Goal: Task Accomplishment & Management: Manage account settings

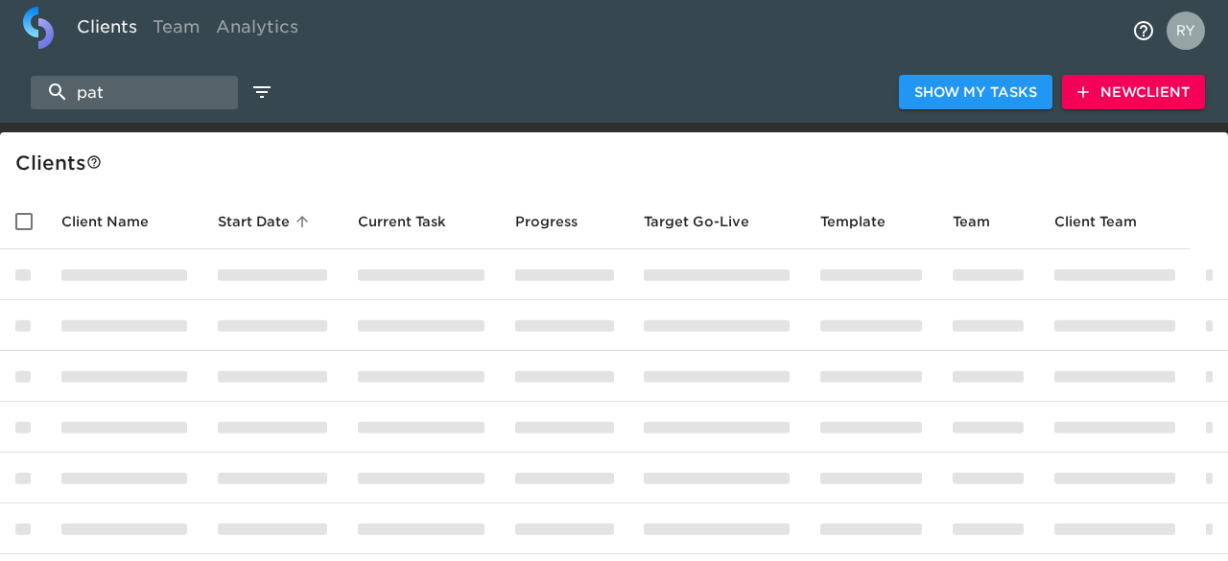
select select "10"
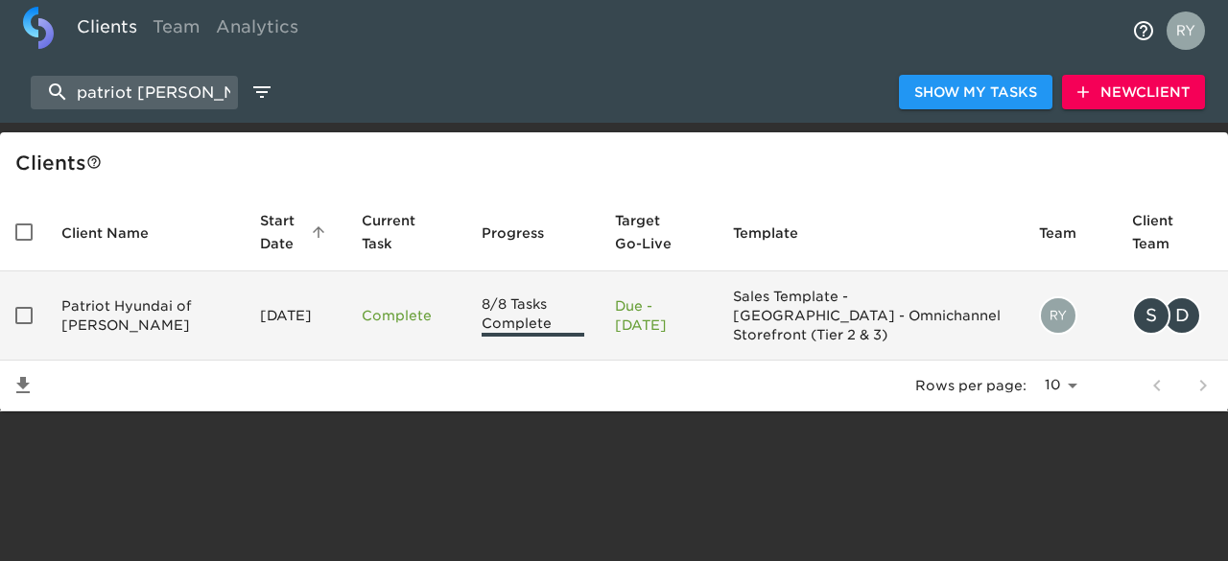
type input "patriot [PERSON_NAME]"
click at [134, 300] on td "Patriot Hyundai of [PERSON_NAME]" at bounding box center [145, 316] width 199 height 89
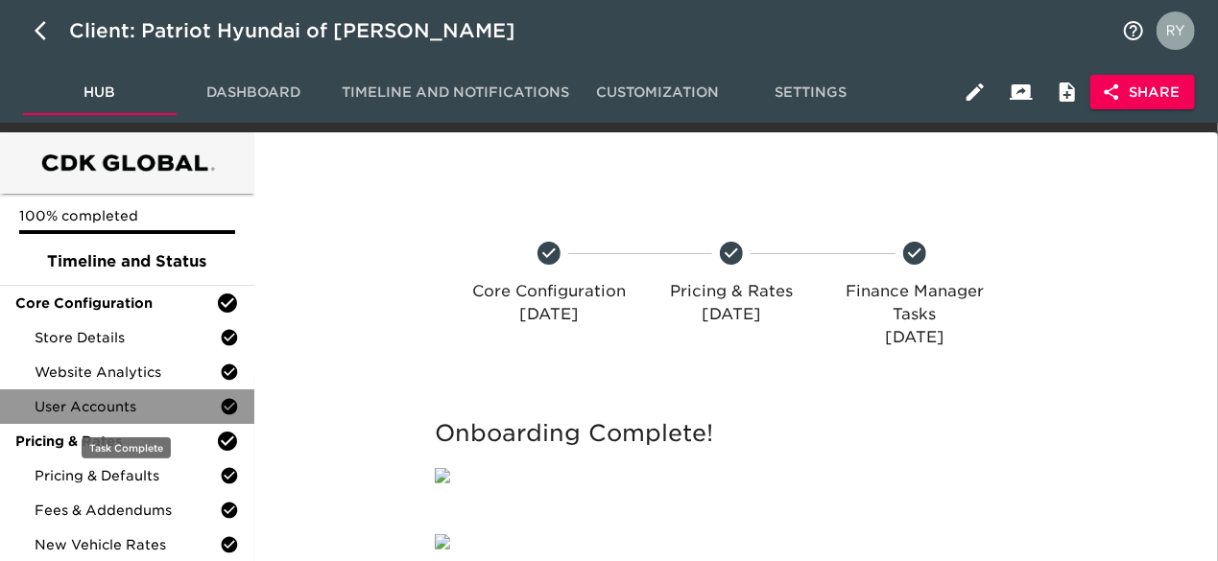
click at [192, 414] on span "User Accounts" at bounding box center [127, 406] width 185 height 19
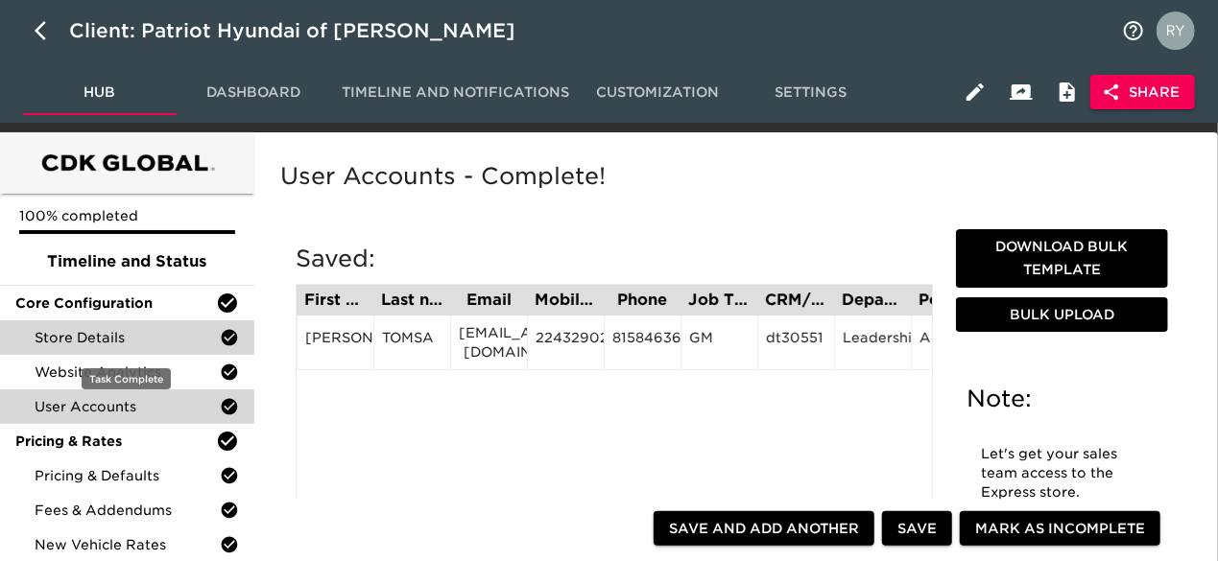
click at [108, 336] on span "Store Details" at bounding box center [127, 337] width 185 height 19
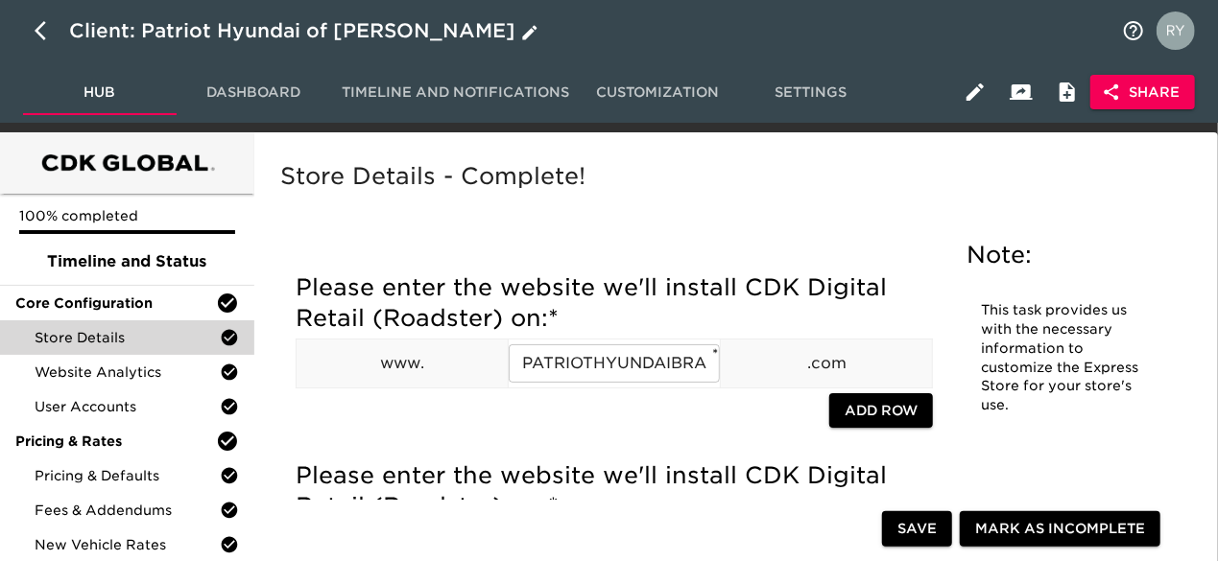
click at [35, 29] on icon "button" at bounding box center [46, 30] width 23 height 23
select select "10"
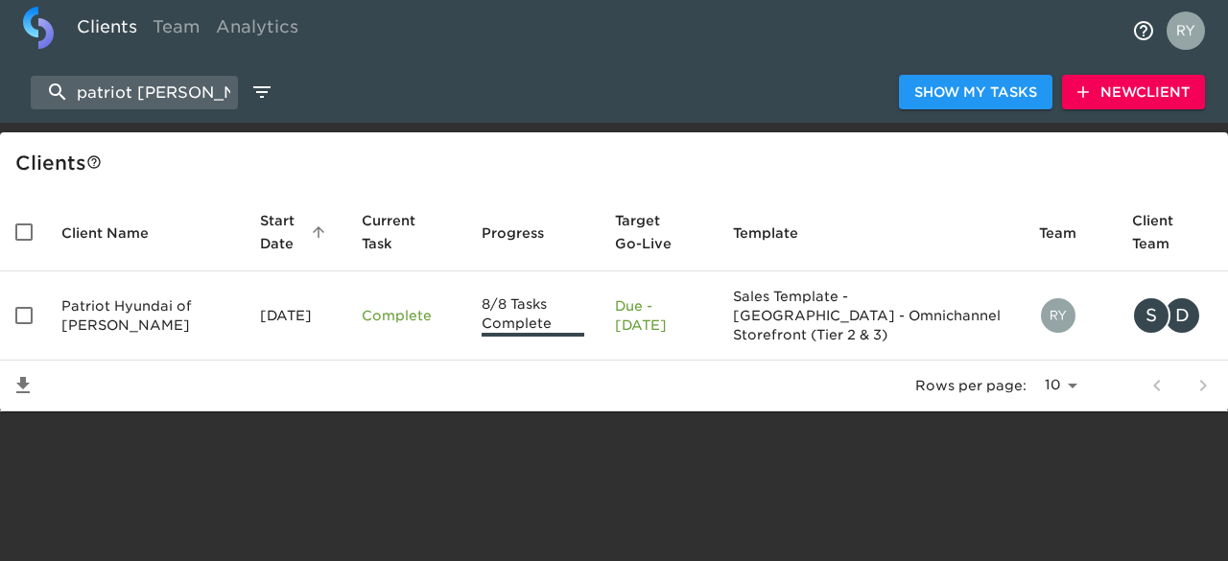
click at [1142, 96] on span "New Client" at bounding box center [1134, 93] width 112 height 24
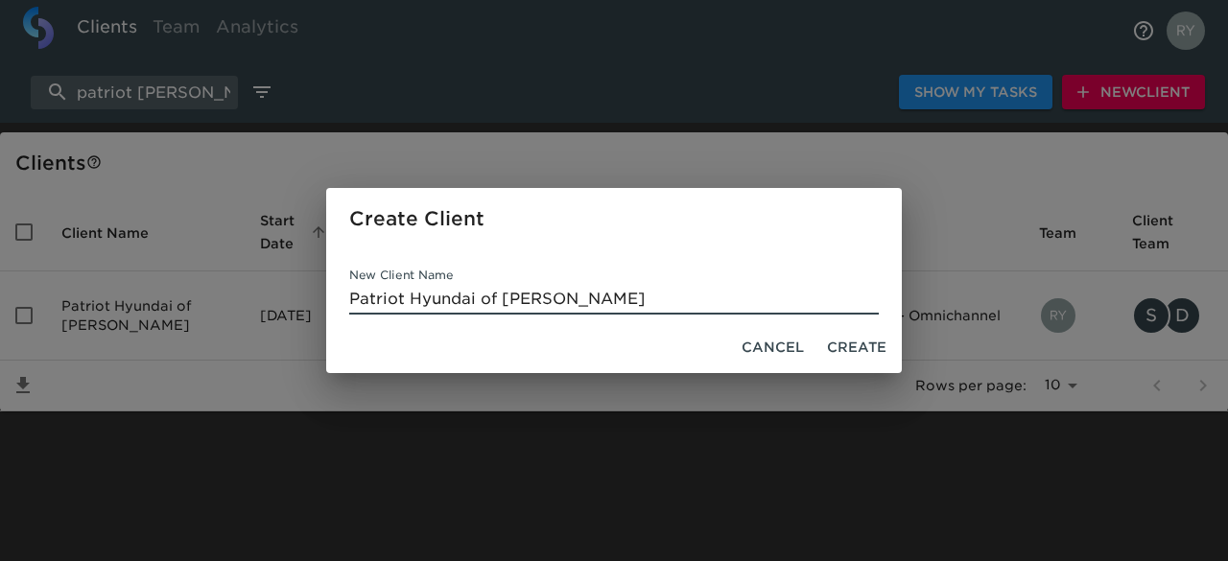
type input "Patriot Hyundai of [PERSON_NAME]"
click at [855, 345] on span "Create" at bounding box center [857, 348] width 60 height 24
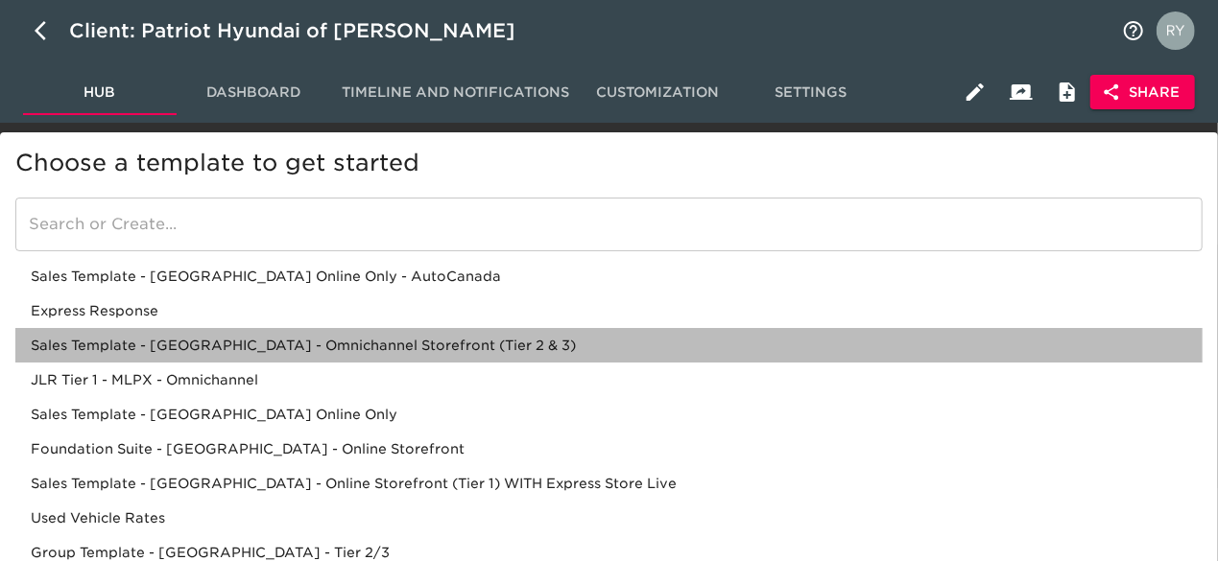
click at [248, 363] on div "Sales Template - [GEOGRAPHIC_DATA] - Omnichannel Storefront (Tier 2 & 3)" at bounding box center [608, 380] width 1187 height 35
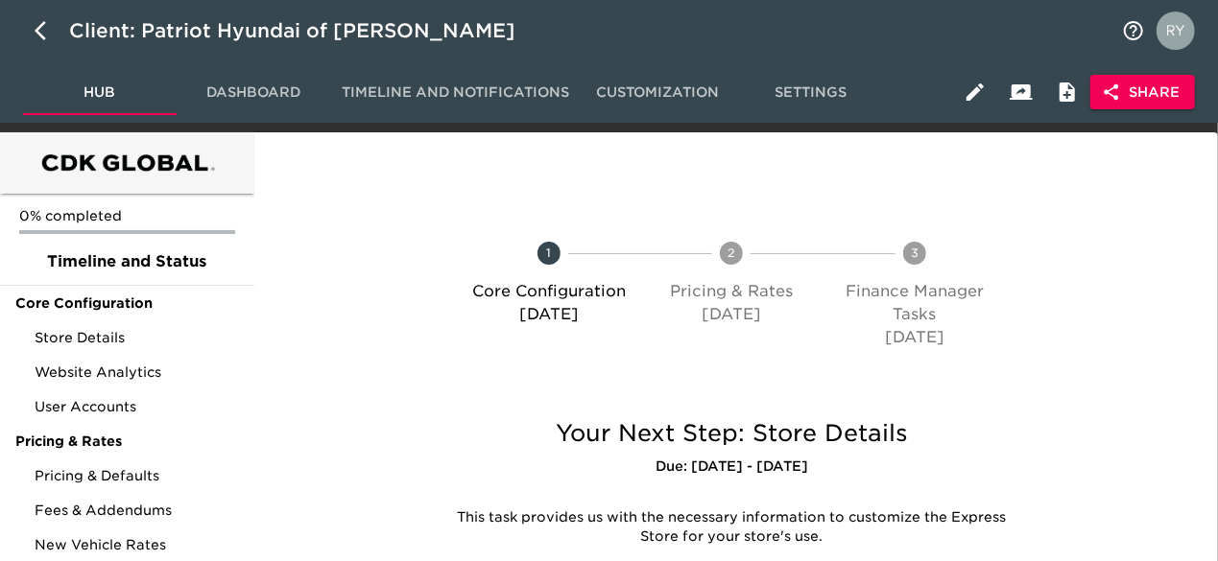
click at [1127, 93] on span "Share" at bounding box center [1143, 93] width 74 height 24
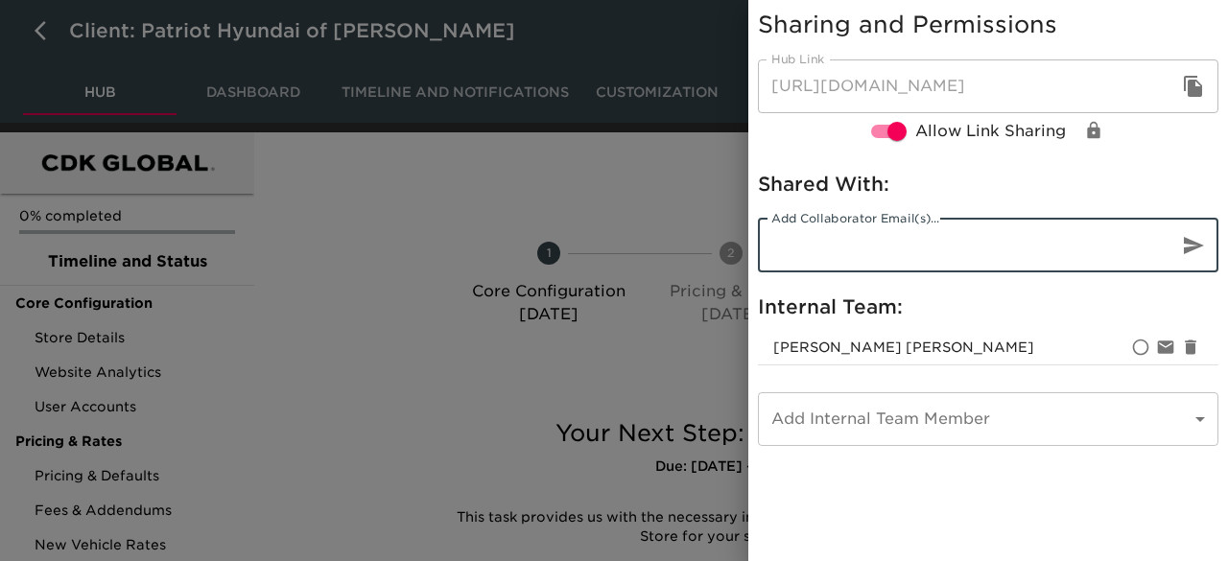
paste input "[EMAIL_ADDRESS][DOMAIN_NAME]"
type input "[EMAIL_ADDRESS][DOMAIN_NAME]"
click at [582, 181] on div at bounding box center [614, 280] width 1228 height 561
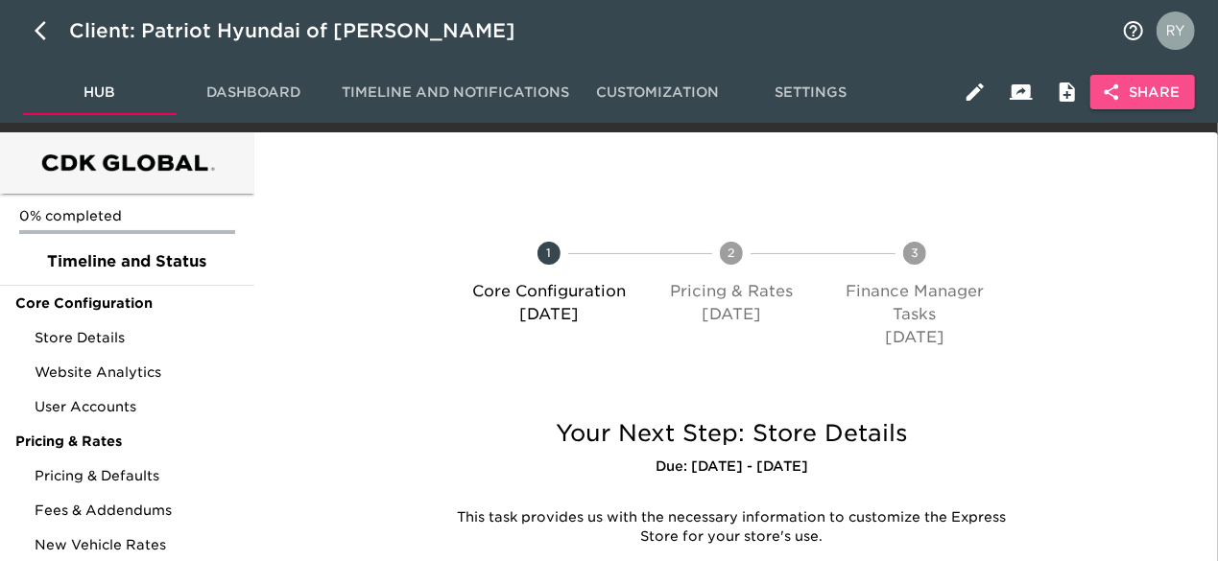
click at [1125, 99] on span "Share" at bounding box center [1143, 93] width 74 height 24
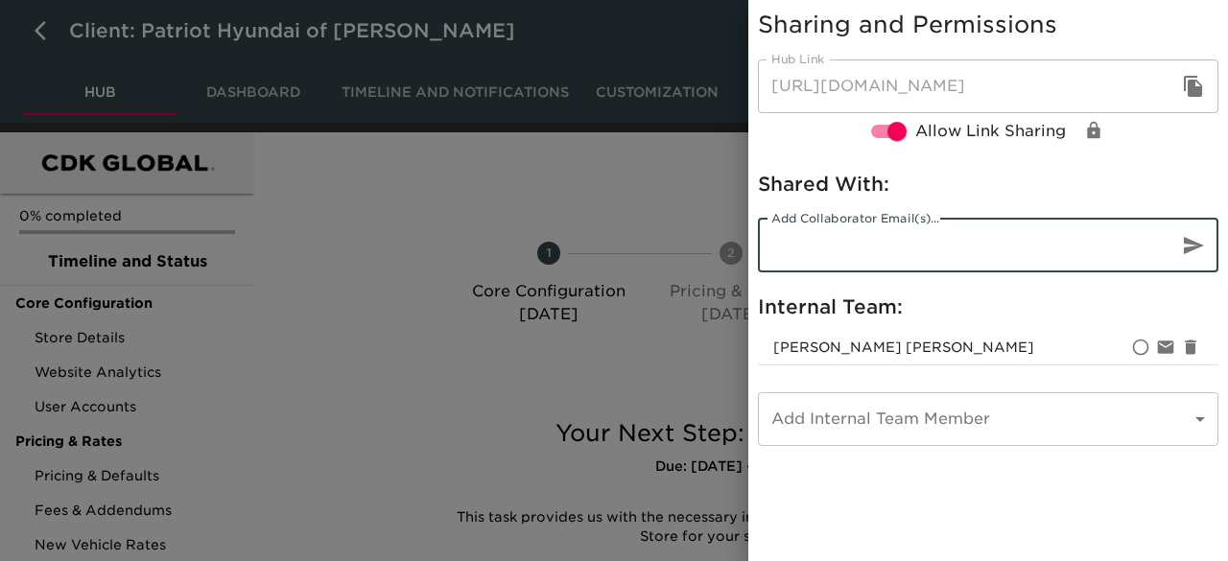
paste input "[EMAIL_ADDRESS][DOMAIN_NAME]"
type input "[EMAIL_ADDRESS][DOMAIN_NAME]"
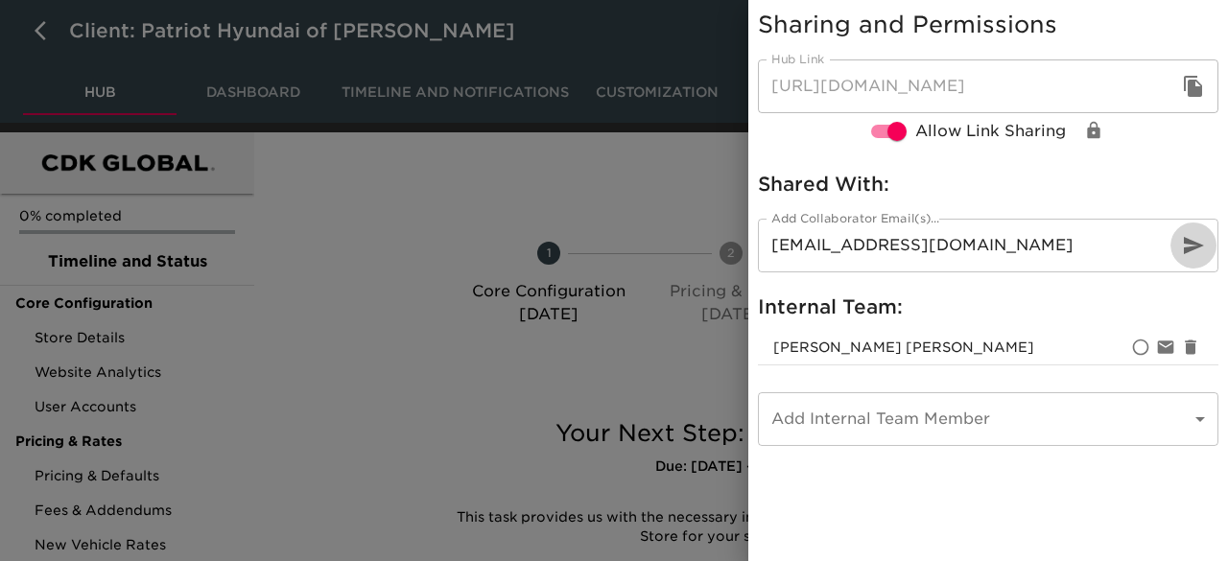
click at [1192, 241] on icon "button" at bounding box center [1194, 245] width 20 height 17
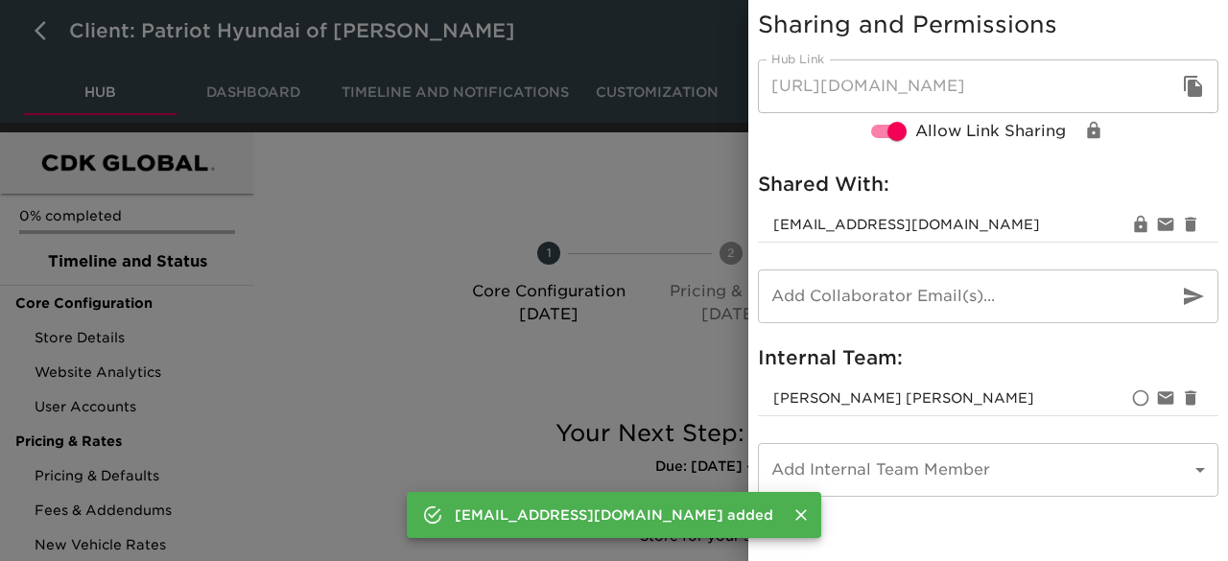
click at [618, 181] on div at bounding box center [614, 280] width 1228 height 561
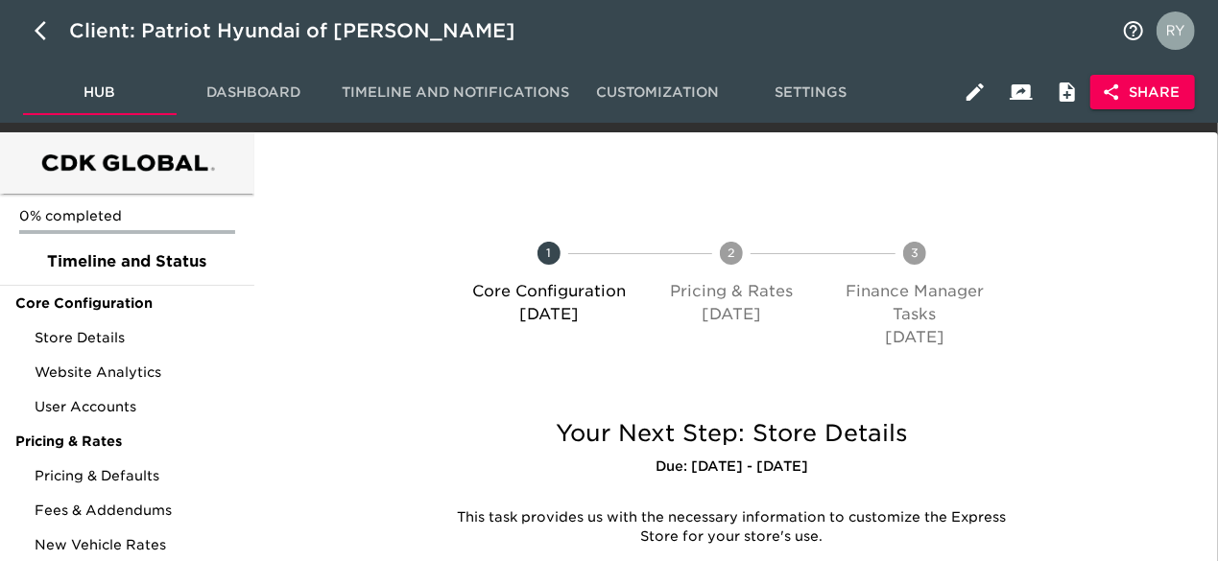
click at [1149, 101] on span "Share" at bounding box center [1143, 93] width 74 height 24
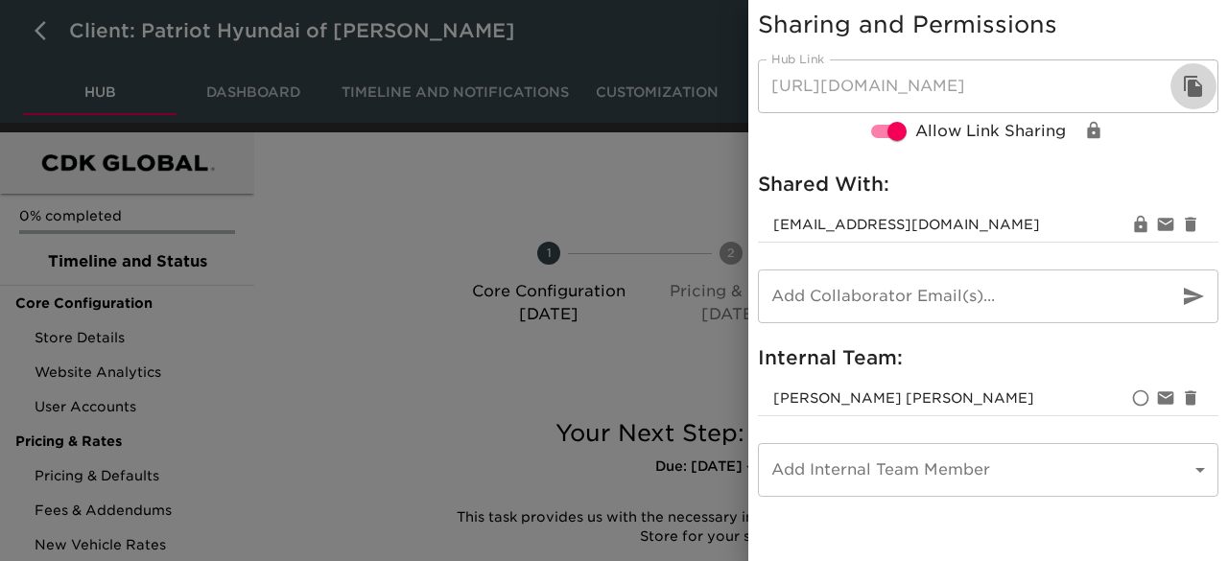
click at [1192, 87] on icon "button" at bounding box center [1193, 86] width 18 height 21
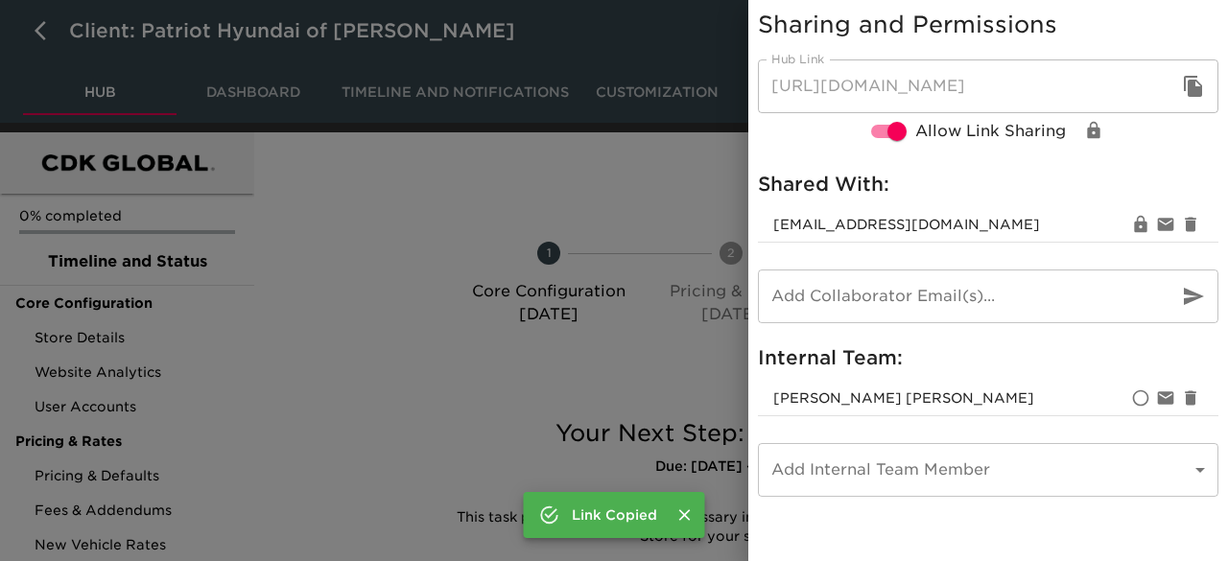
click at [584, 164] on div at bounding box center [614, 280] width 1228 height 561
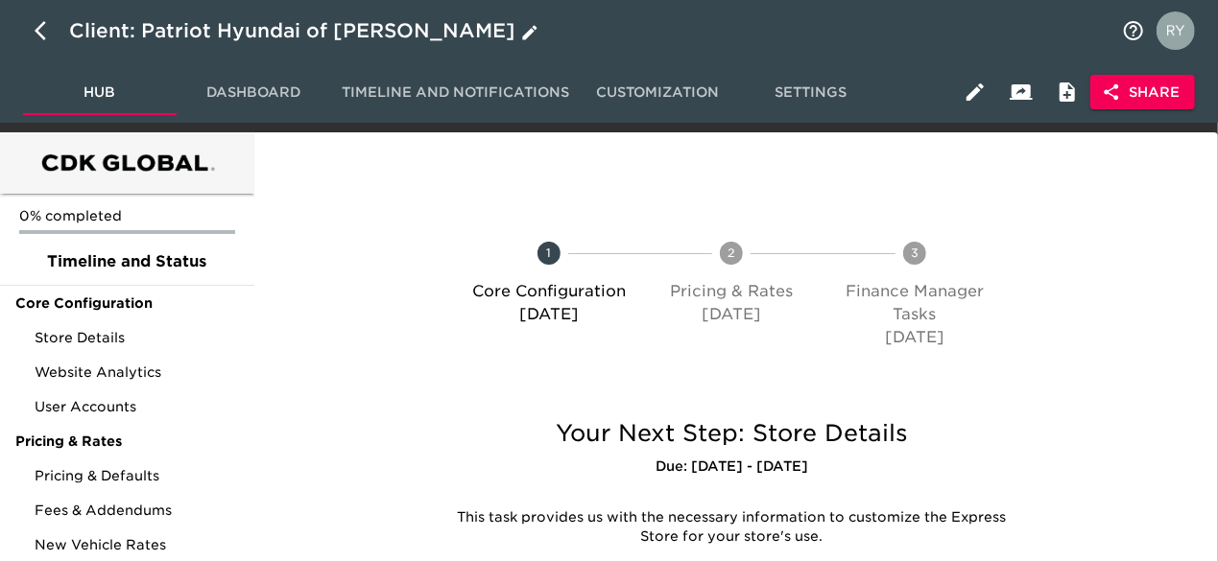
click at [33, 30] on button "button" at bounding box center [46, 31] width 46 height 46
select select "10"
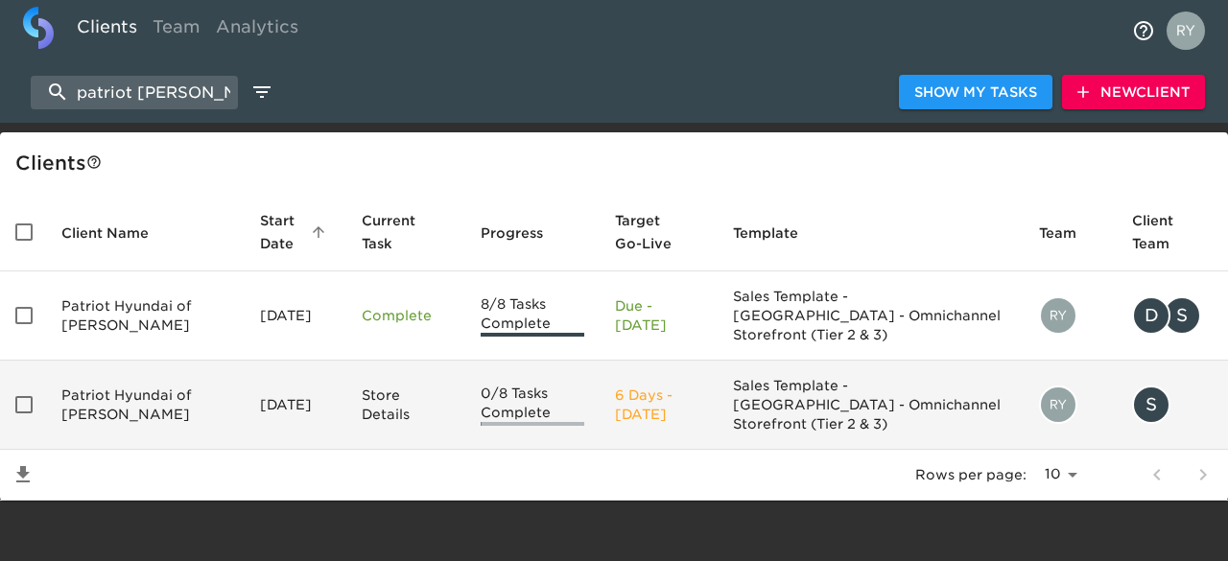
click at [131, 374] on td "Patriot Hyundai of [PERSON_NAME]" at bounding box center [145, 405] width 199 height 89
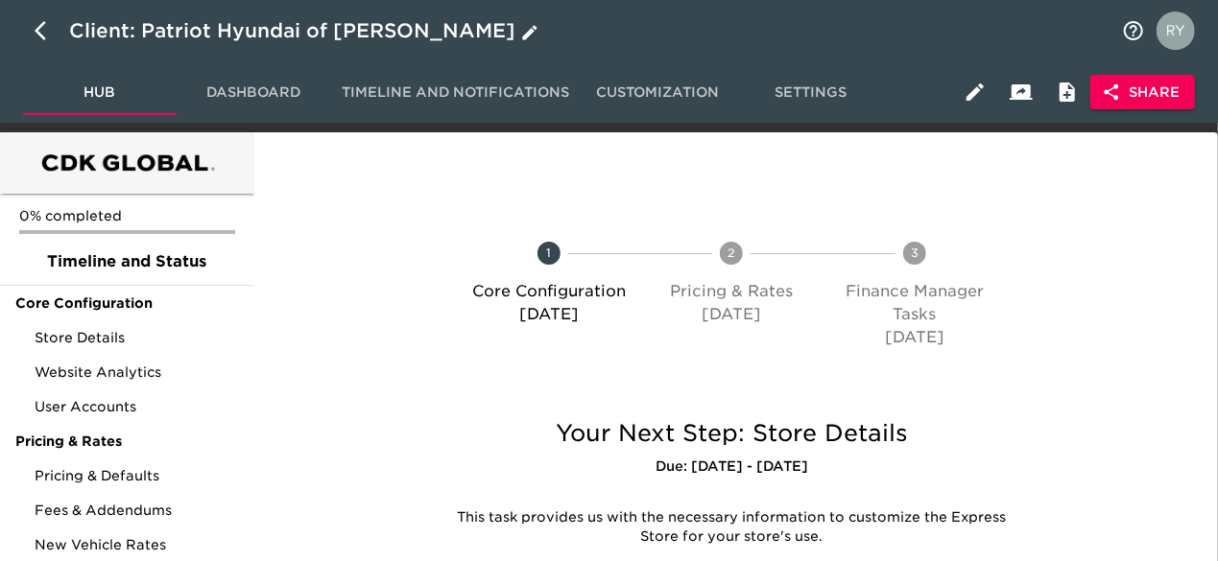
click at [42, 35] on icon "button" at bounding box center [46, 30] width 23 height 23
select select "10"
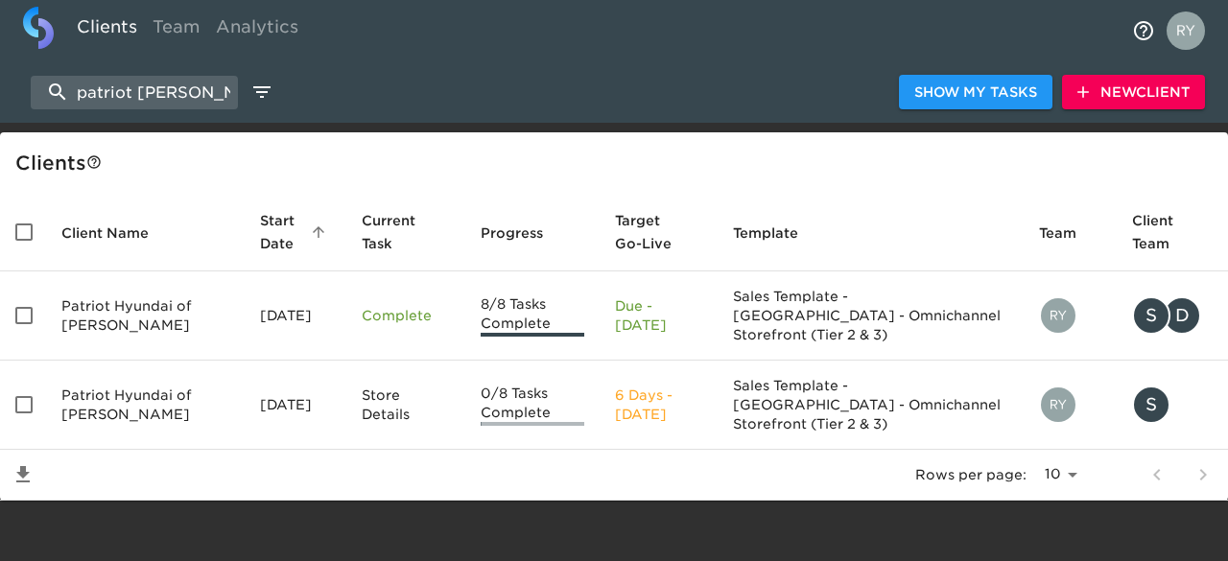
drag, startPoint x: 187, startPoint y: 90, endPoint x: 12, endPoint y: 105, distance: 175.3
click at [12, 105] on div "patriot [PERSON_NAME] Show My Tasks New Client" at bounding box center [614, 91] width 1228 height 61
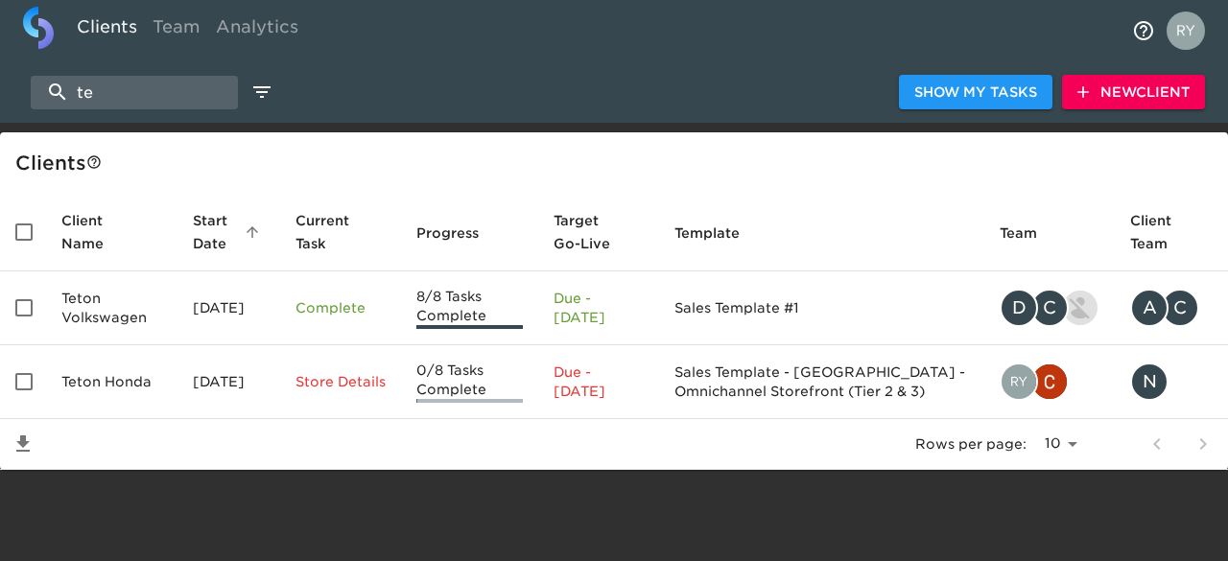
type input "t"
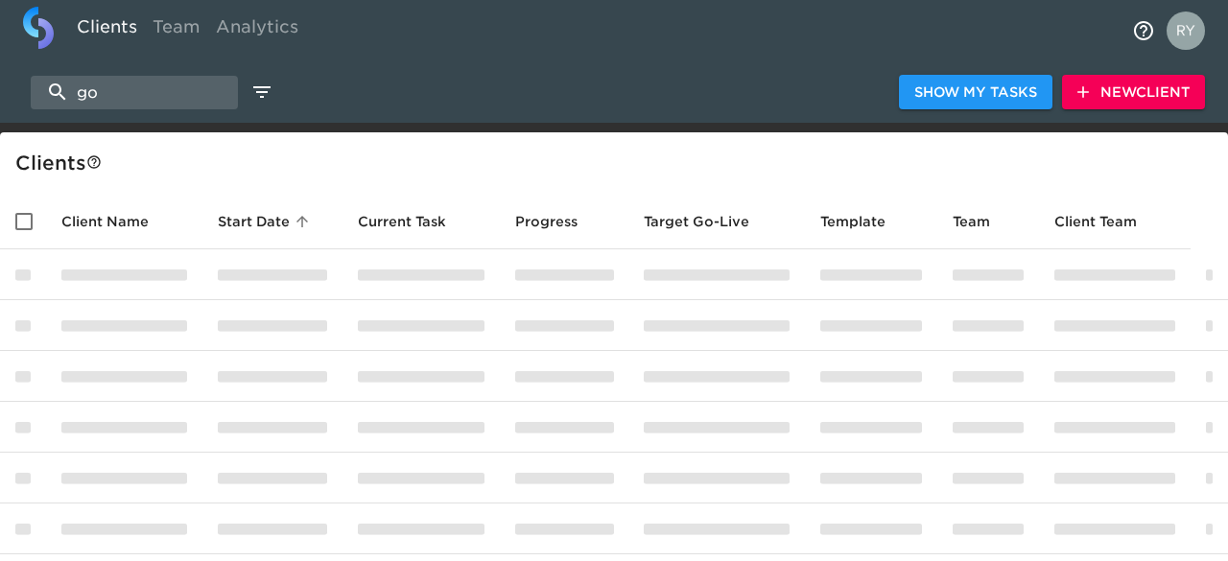
type input "g"
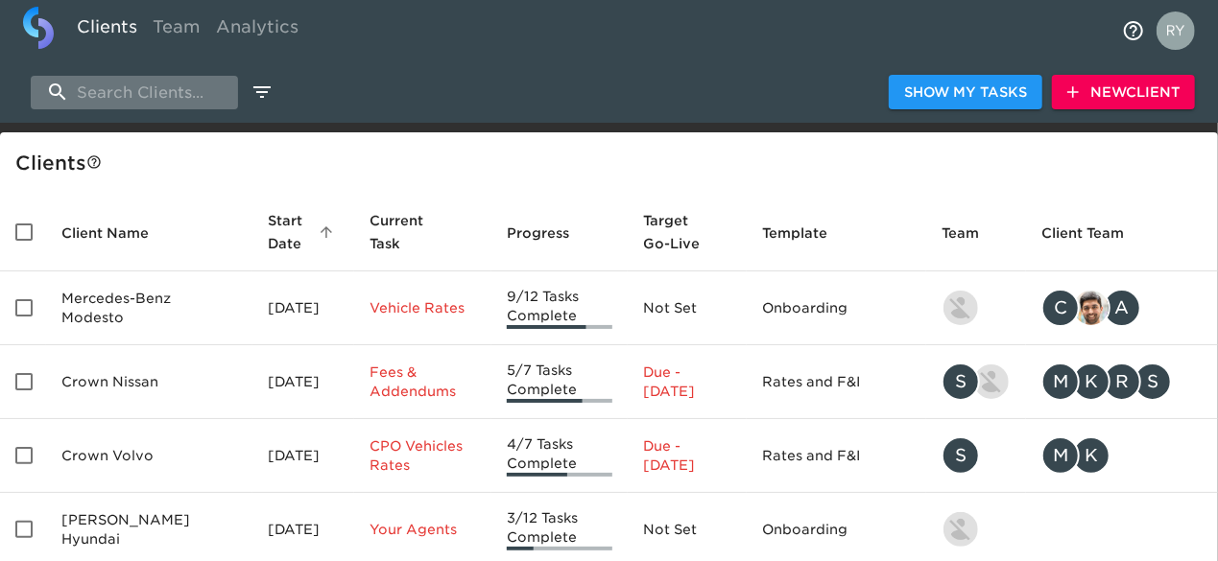
click at [100, 95] on input "search" at bounding box center [134, 93] width 207 height 34
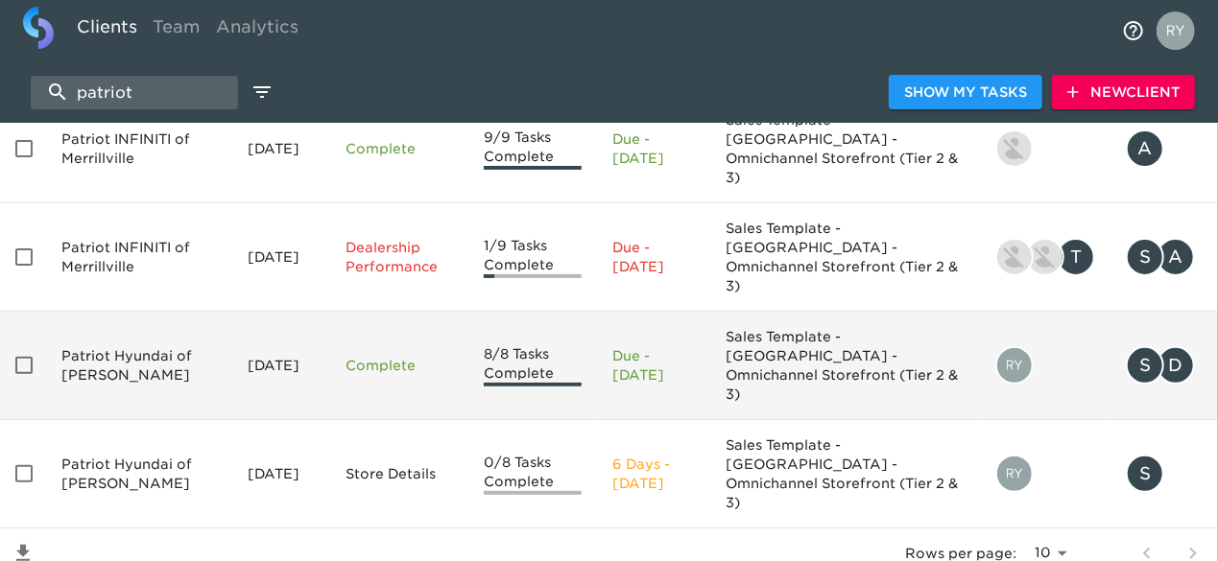
scroll to position [177, 0]
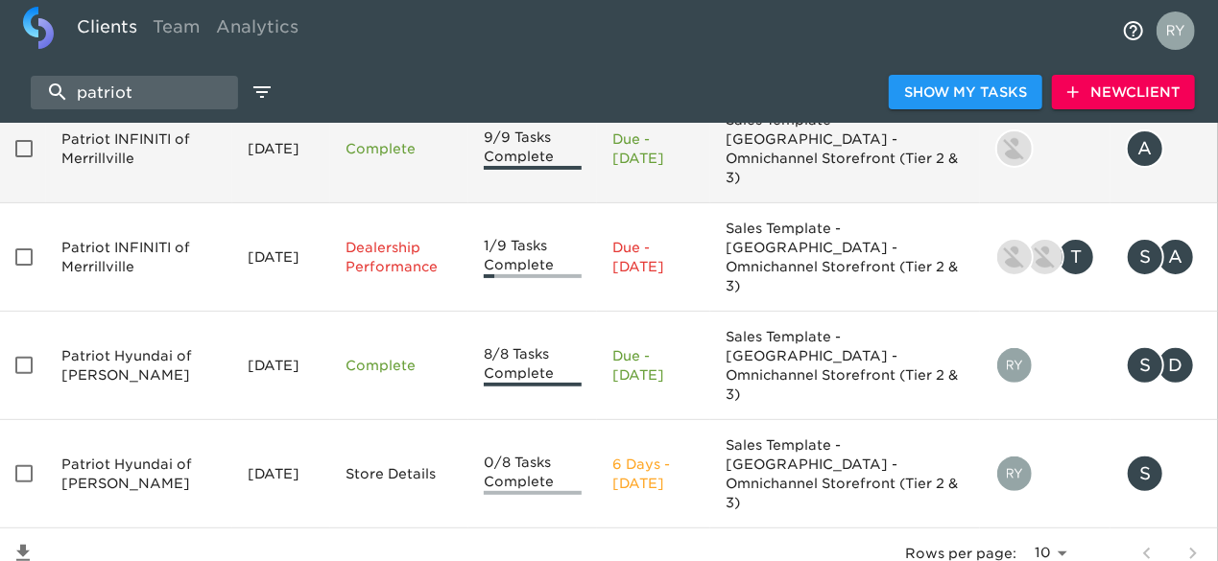
type input "patriot"
